Goal: Information Seeking & Learning: Learn about a topic

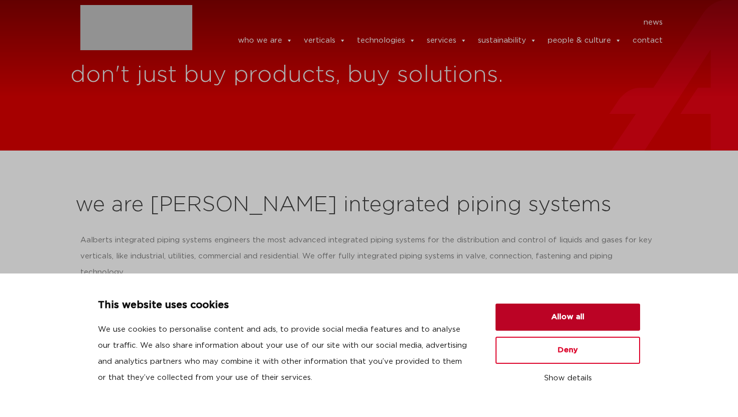
click at [593, 315] on button "Allow all" at bounding box center [567, 317] width 145 height 27
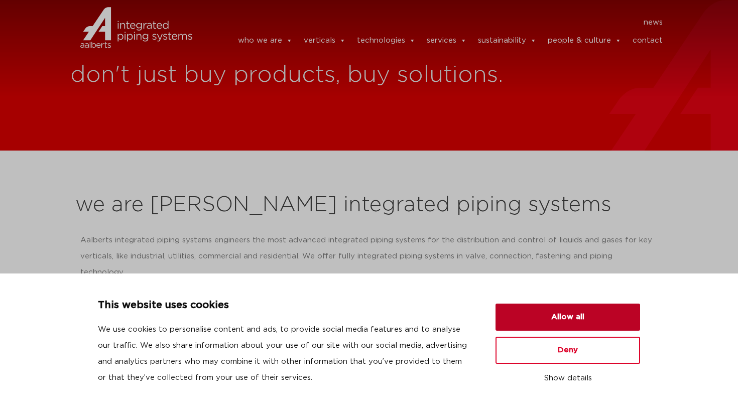
click at [570, 318] on button "Allow all" at bounding box center [567, 317] width 145 height 27
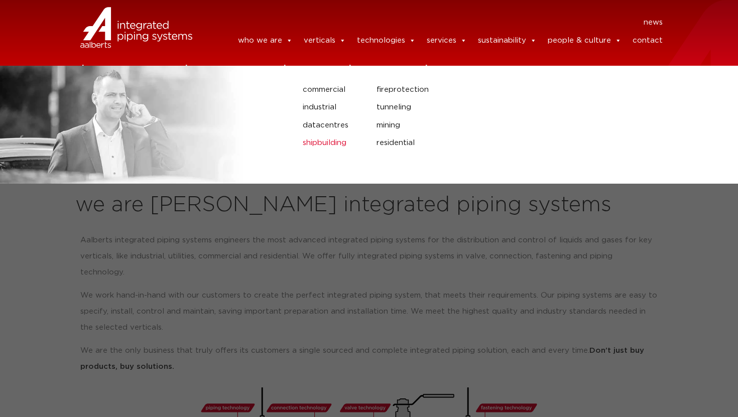
click at [330, 143] on link "shipbuilding" at bounding box center [332, 143] width 59 height 13
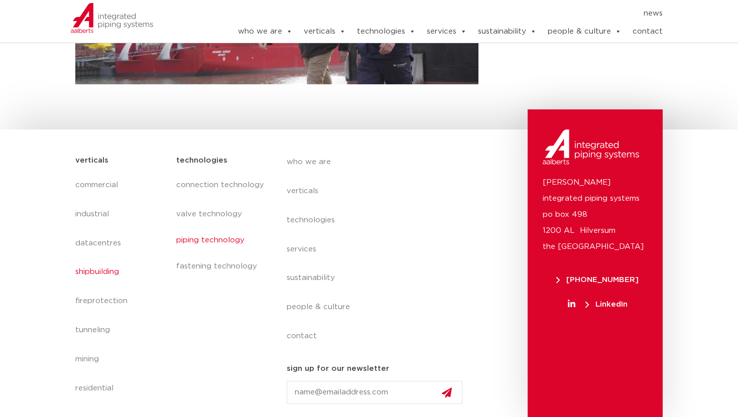
scroll to position [479, 0]
click at [205, 239] on link "piping technology" at bounding box center [221, 240] width 90 height 23
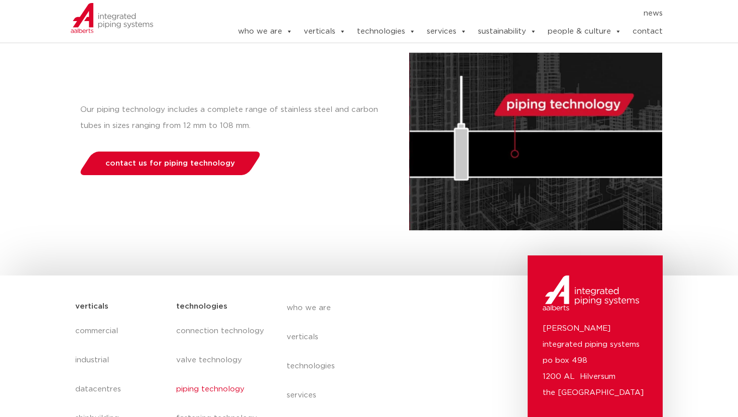
scroll to position [280, 0]
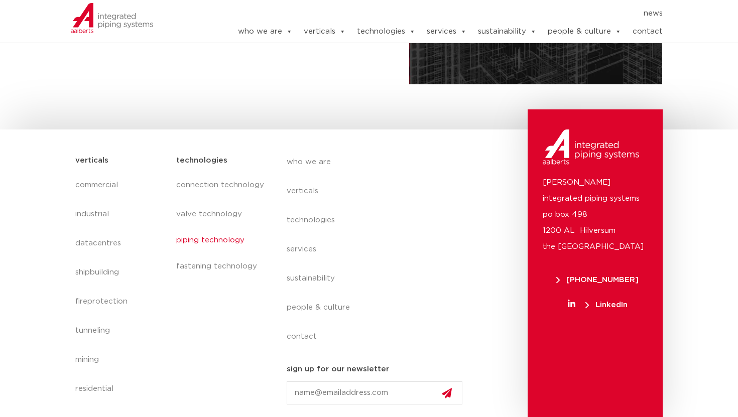
click at [228, 242] on link "piping technology" at bounding box center [221, 240] width 90 height 23
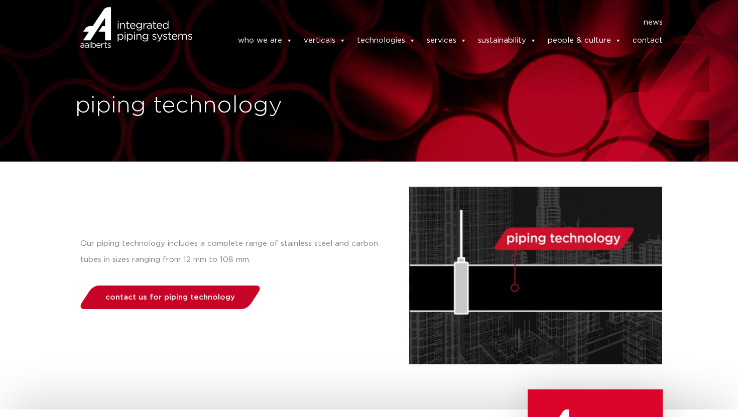
click at [199, 294] on span "contact us for piping technology" at bounding box center [170, 298] width 130 height 8
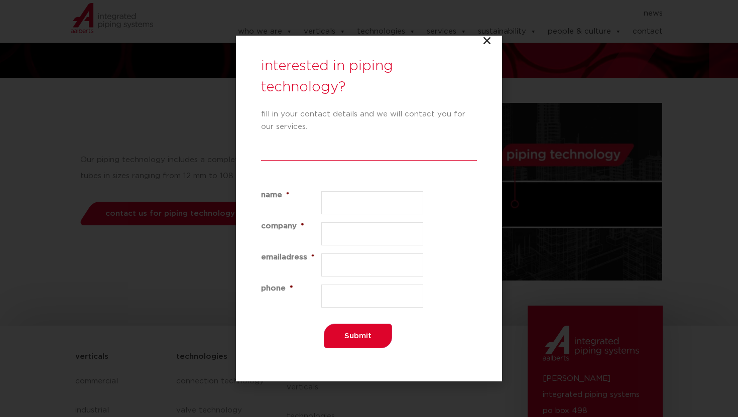
scroll to position [280, 0]
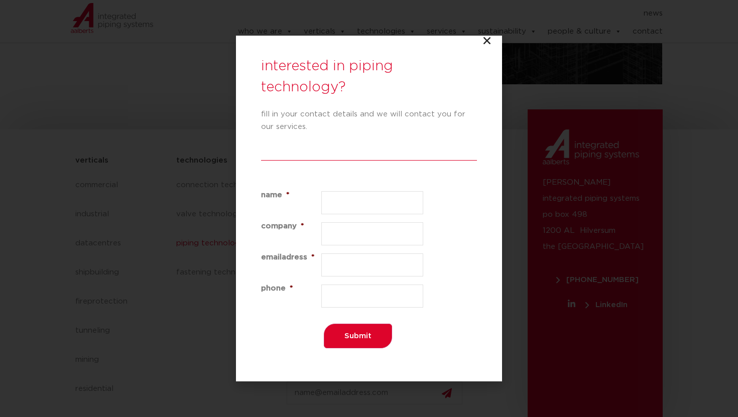
click at [485, 43] on icon "Close" at bounding box center [487, 41] width 10 height 10
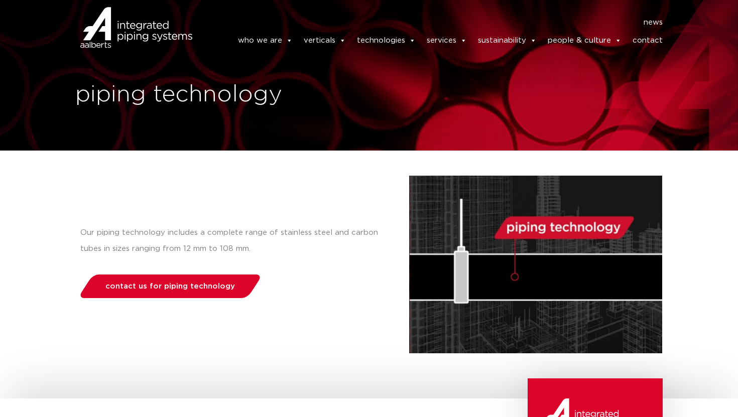
scroll to position [0, 0]
